Goal: Ask a question

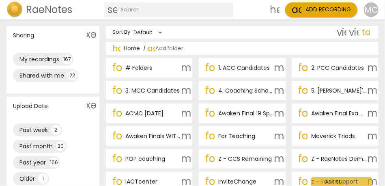
click at [39, 8] on h2 "RaeNotes" at bounding box center [49, 9] width 46 height 11
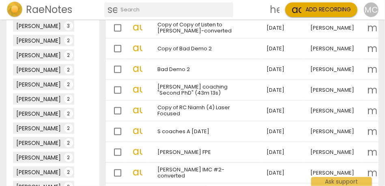
scroll to position [512, 0]
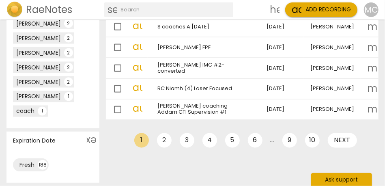
click at [344, 179] on div "Ask support" at bounding box center [341, 179] width 61 height 13
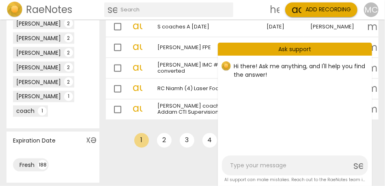
click at [269, 165] on textarea at bounding box center [290, 165] width 121 height 8
type textarea "d"
type textarea "do"
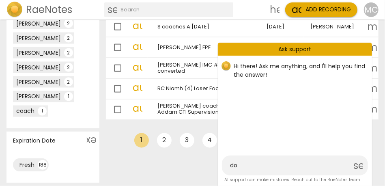
type textarea "do"
type textarea "do y"
type textarea "do yo"
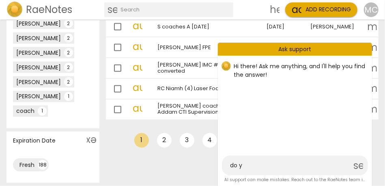
type textarea "do yo"
type textarea "do you"
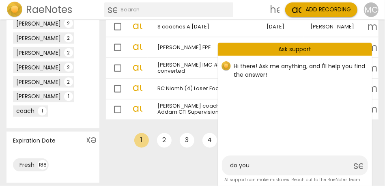
type textarea "do you h"
type textarea "do you ha"
type textarea "do you hav"
type textarea "do you have"
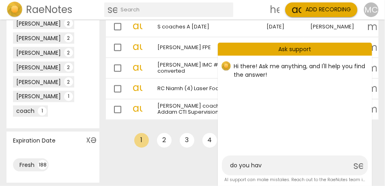
type textarea "do you have"
type textarea "do you have a"
type textarea "do you have an"
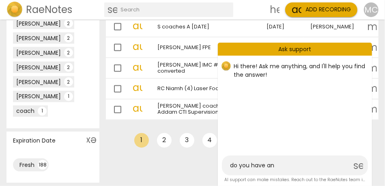
type textarea "do you have any"
type textarea "do you have any i"
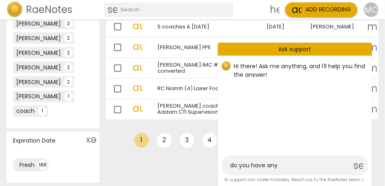
type textarea "do you have any i"
type textarea "do you have any in"
type textarea "do you have any inf"
type textarea "do you have any info"
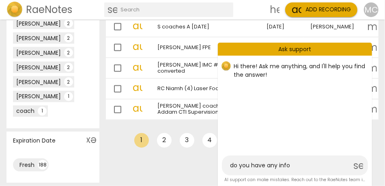
type textarea "do you have any infor"
type textarea "do you have any inform"
type textarea "do you have any informa"
type textarea "do you have any informat"
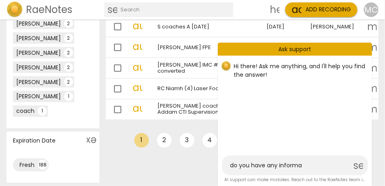
type textarea "do you have any informat"
type textarea "do you have any informati"
type textarea "do you have any informatio"
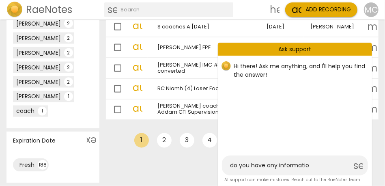
type textarea "do you have any information"
type textarea "do you have any information o"
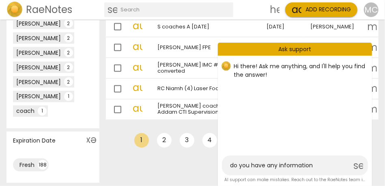
type textarea "do you have any information o"
type textarea "do you have any information on"
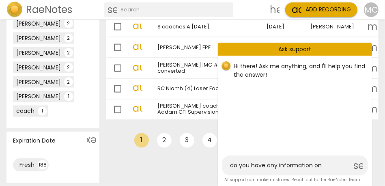
type textarea "do you have any information on n"
type textarea "do you have any information on no"
type textarea "do you have any information on now"
type textarea "do you have any information on no"
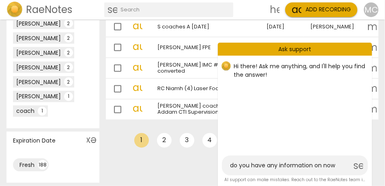
type textarea "do you have any information on no"
type textarea "do you have any information on n"
type textarea "do you have any information on"
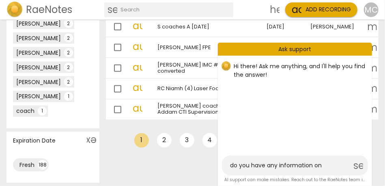
type textarea "do you have any information on h"
type textarea "do you have any information on ho"
type textarea "do you have any information on how"
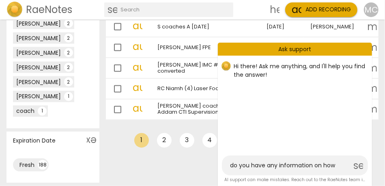
type textarea "do you have any information on how"
type textarea "do you have any information on how t"
type textarea "do you have any information on how th"
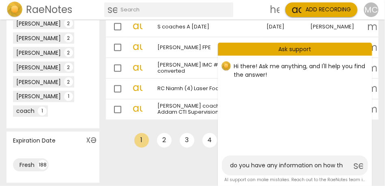
type textarea "do you have any information on how the"
type textarea "do you have any information on how the d"
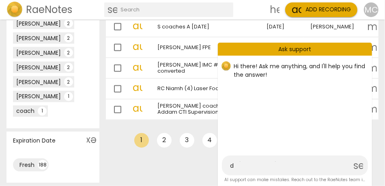
type textarea "do you have any information on how the da"
type textarea "do you have any information on how the dat"
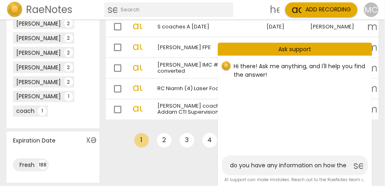
type textarea "do you have any information on how the data"
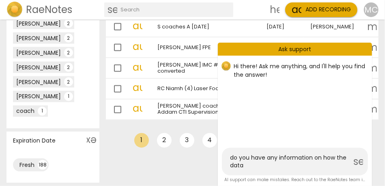
type textarea "do you have any information on how the data"
type textarea "do you have any information on how the data i"
type textarea "do you have any information on how the data is"
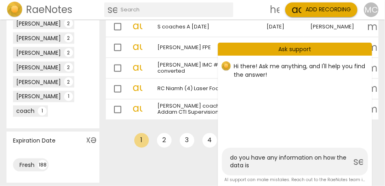
type textarea "do you have any information on how the data is"
type textarea "do you have any information on how the data is s"
type textarea "do you have any information on how the data is so"
type textarea "do you have any information on how the data is sor"
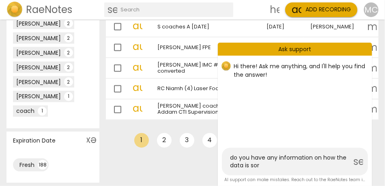
type textarea "do you have any information on how the data is sort"
type textarea "do you have any information on how the data is sorte"
type textarea "do you have any information on how the data is sort"
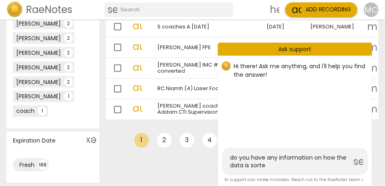
type textarea "do you have any information on how the data is sort"
type textarea "do you have any information on how the data is sor"
type textarea "do you have any information on how the data is so"
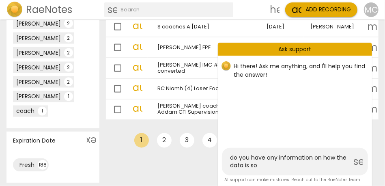
type textarea "do you have any information on how the data is s"
type textarea "do you have any information on how the data is st"
type textarea "do you have any information on how the data is sto"
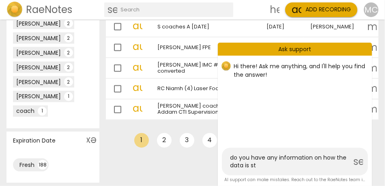
type textarea "do you have any information on how the data is sto"
type textarea "do you have any information on how the data is stor"
type textarea "do you have any information on how the data is store"
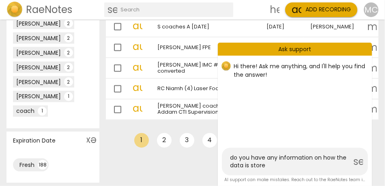
type textarea "do you have any information on how the data is stored"
type textarea "do you have any information on how the data is stored w"
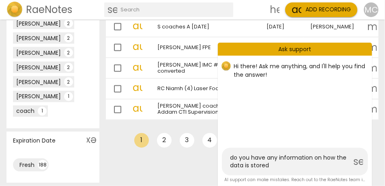
type textarea "do you have any information on how the data is stored w"
type textarea "do you have any information on how the data is stored wi"
type textarea "do you have any information on how the data is stored wit"
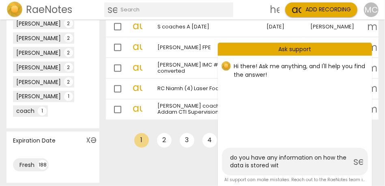
type textarea "do you have any information on how the data is stored with"
type textarea "do you have any information on how the data is stored with R"
type textarea "do you have any information on how the data is stored with Ra"
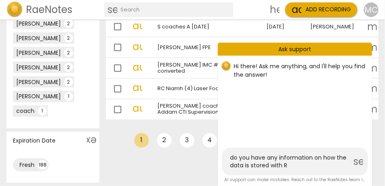
type textarea "do you have any information on how the data is stored with Ra"
type textarea "do you have any information on how the data is stored with [PERSON_NAME]"
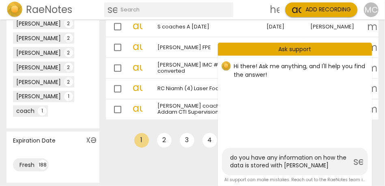
type textarea "do you have any information on how the data is stored with [PERSON_NAME]"
type textarea "do you have any information on how the data is stored with RaeNote"
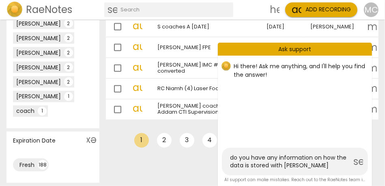
type textarea "do you have any information on how the data is stored with RaeNote"
type textarea "do you have any information on how the data is stored with RaeNotes"
type textarea "do you have any information on how the data is stored with [PERSON_NAME]?"
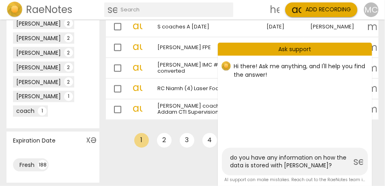
type textarea "do you have any information on how the data is stored with [PERSON_NAME]?"
type textarea "do you have any information on how the data is stored with [PERSON_NAME]? A"
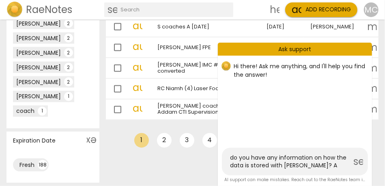
type textarea "do you have any information on how the data is stored with [PERSON_NAME]? A"
type textarea "do you have any information on how the data is stored with [PERSON_NAME]? A s"
type textarea "do you have any information on how the data is stored with [PERSON_NAME]? A st"
type textarea "do you have any information on how the data is stored with [PERSON_NAME]? A stu"
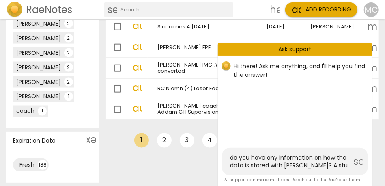
type textarea "do you have any information on how the data is stored with [PERSON_NAME]? A stud"
type textarea "do you have any information on how the data is stored with [PERSON_NAME]? A stu…"
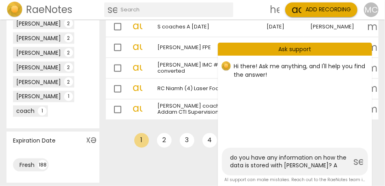
type textarea "do you have any information on how the data is stored with [PERSON_NAME]? A stu…"
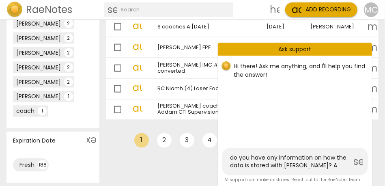
type textarea "do you have any information on how the data is stored with [PERSON_NAME]? A stu…"
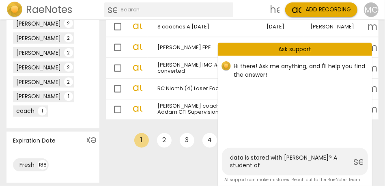
type textarea "do you have any information on how the data is stored with [PERSON_NAME]? A stu…"
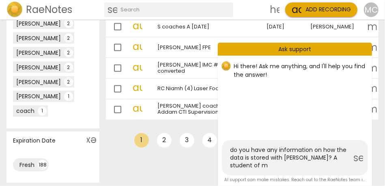
type textarea "do you have any information on how the data is stored with [PERSON_NAME]? A stu…"
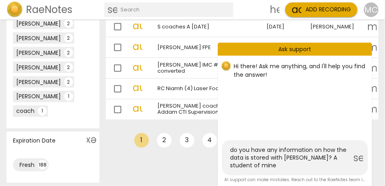
type textarea "do you have any information on how the data is stored with [PERSON_NAME]? A stu…"
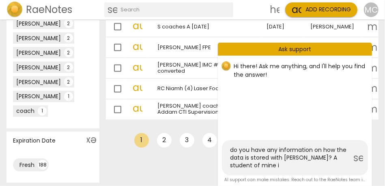
type textarea "do you have any information on how the data is stored with [PERSON_NAME]? A stu…"
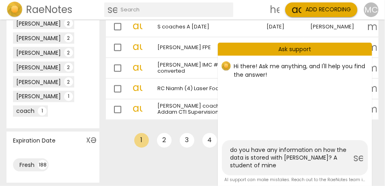
type textarea "do you have any information on how the data is stored with [PERSON_NAME]? A stu…"
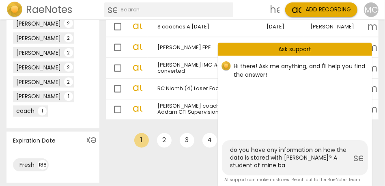
type textarea "do you have any information on how the data is stored with [PERSON_NAME]? A stu…"
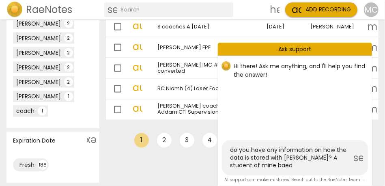
type textarea "do you have any information on how the data is stored with [PERSON_NAME]? A stu…"
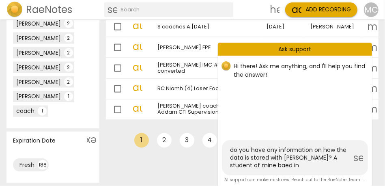
type textarea "do you have any information on how the data is stored with [PERSON_NAME]? A stu…"
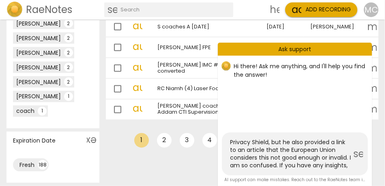
scroll to position [69, 0]
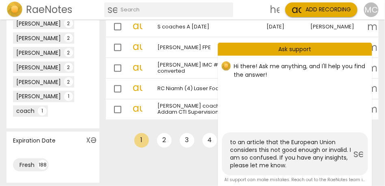
click at [360, 153] on span "send" at bounding box center [358, 154] width 10 height 10
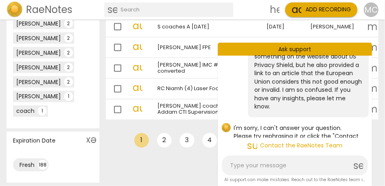
scroll to position [0, 0]
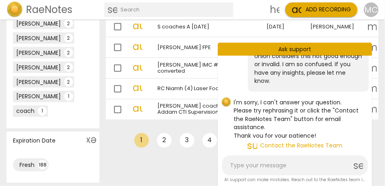
click at [297, 144] on span "support_agent Contact the RaeNotes Team" at bounding box center [294, 146] width 141 height 10
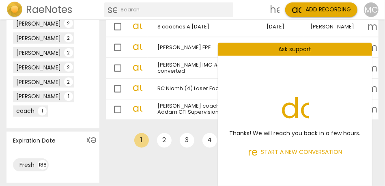
click at [271, 48] on div "Ask support" at bounding box center [295, 49] width 154 height 13
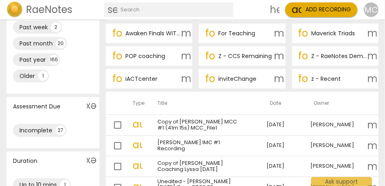
scroll to position [63, 0]
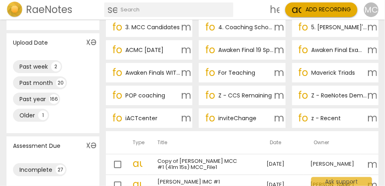
click at [36, 14] on h2 "RaeNotes" at bounding box center [49, 9] width 46 height 11
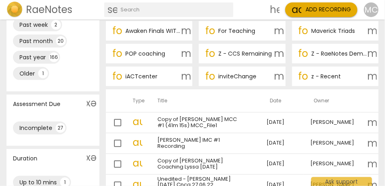
scroll to position [105, 0]
